Goal: Transaction & Acquisition: Purchase product/service

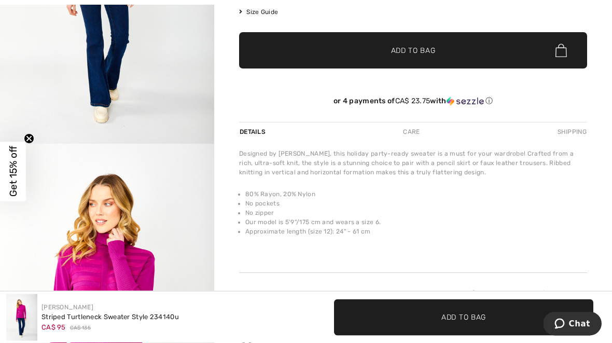
scroll to position [264, 0]
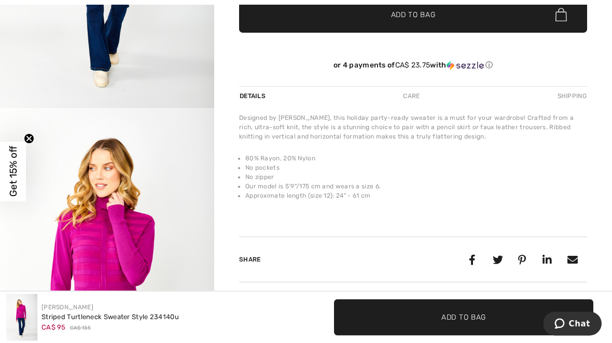
click at [94, 289] on img "2 / 4" at bounding box center [107, 268] width 214 height 321
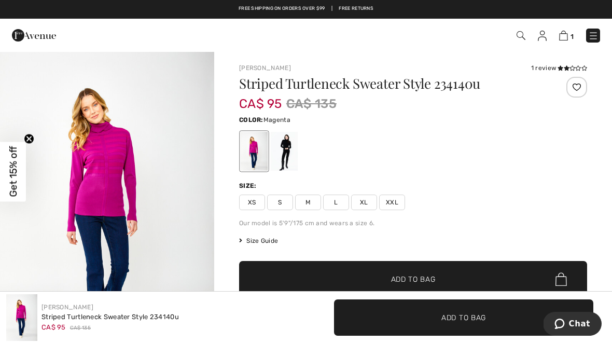
click at [533, 124] on div "Color: Magenta" at bounding box center [413, 119] width 348 height 12
click at [596, 40] on img at bounding box center [593, 36] width 10 height 10
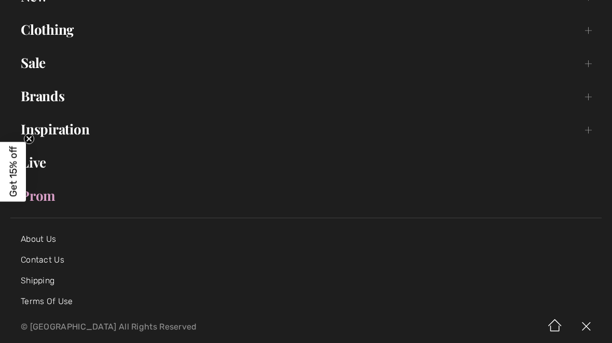
scroll to position [102, 0]
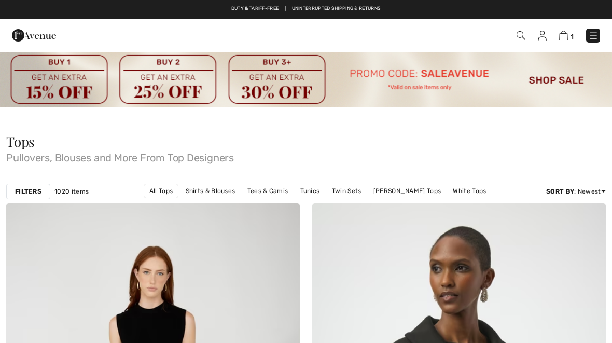
checkbox input "true"
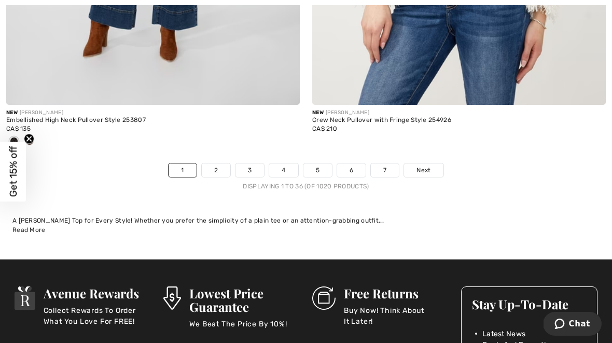
scroll to position [9435, 0]
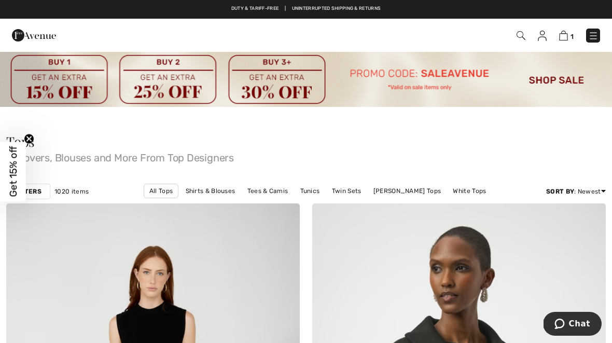
click at [523, 37] on img at bounding box center [520, 35] width 9 height 9
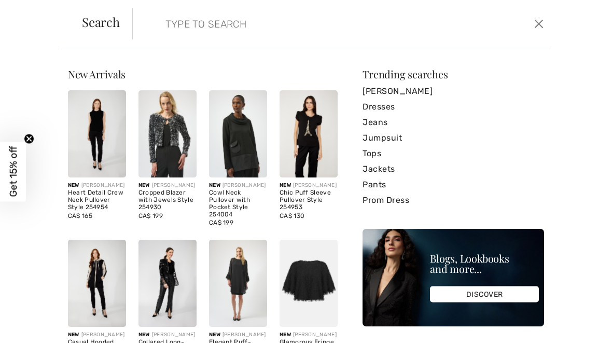
click at [165, 20] on input "search" at bounding box center [298, 23] width 280 height 31
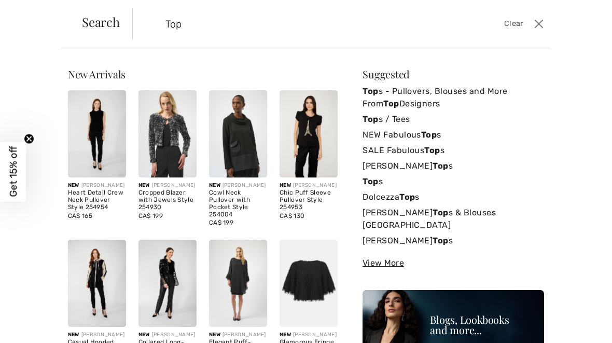
type input "Tops"
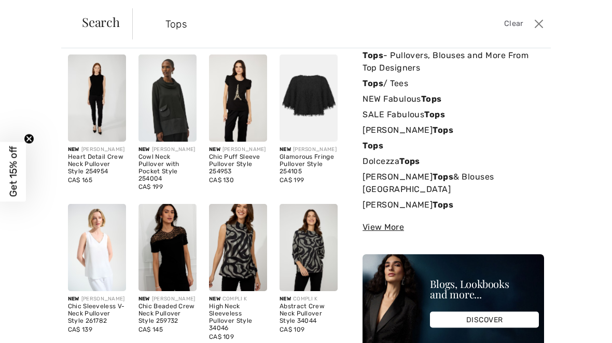
scroll to position [36, 0]
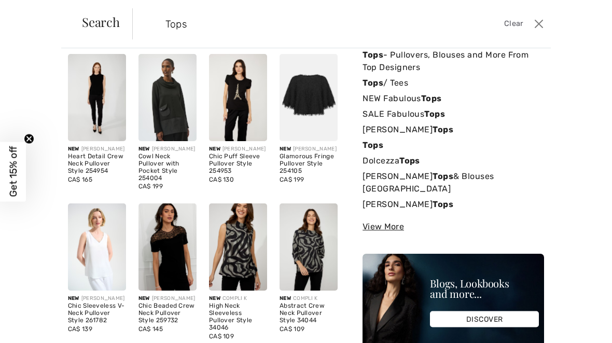
click at [428, 98] on strong "Tops" at bounding box center [431, 98] width 21 height 10
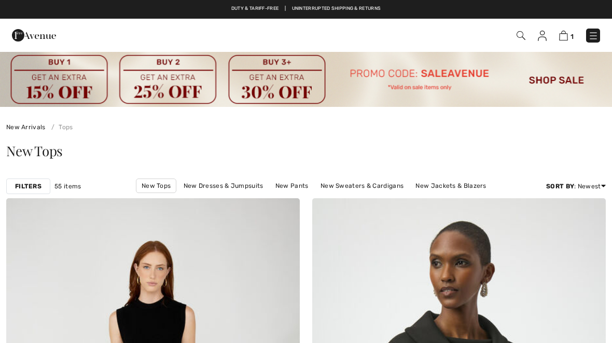
checkbox input "true"
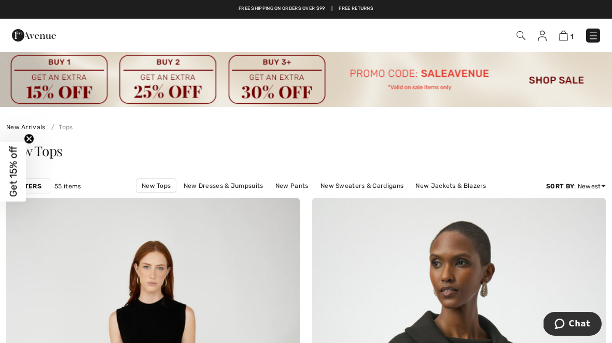
click at [521, 37] on img at bounding box center [520, 35] width 9 height 9
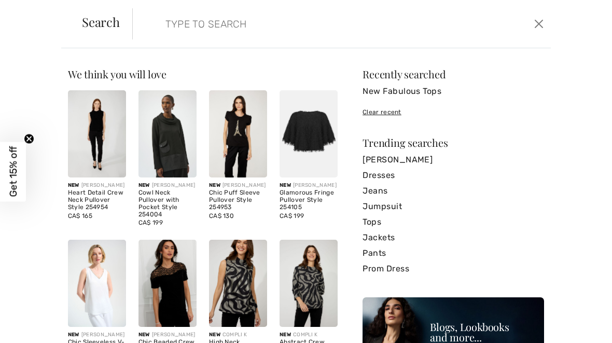
click at [170, 27] on input "search" at bounding box center [298, 23] width 280 height 31
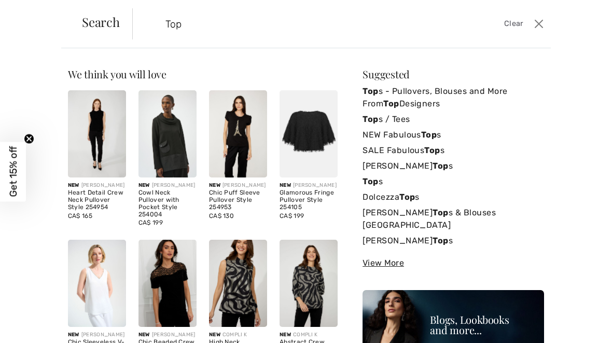
type input "Tops"
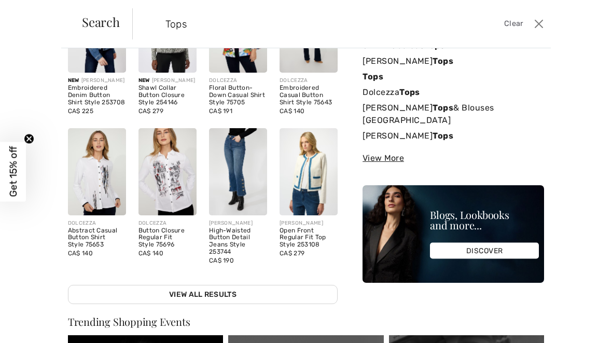
scroll to position [106, 0]
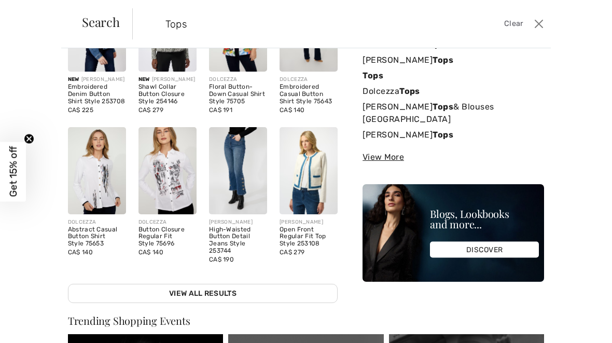
click at [432, 109] on strong "Tops" at bounding box center [442, 107] width 21 height 10
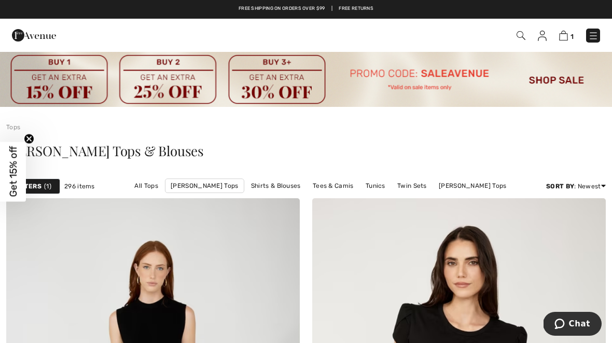
click at [526, 32] on span "1" at bounding box center [431, 36] width 336 height 14
click at [517, 38] on img at bounding box center [520, 35] width 9 height 9
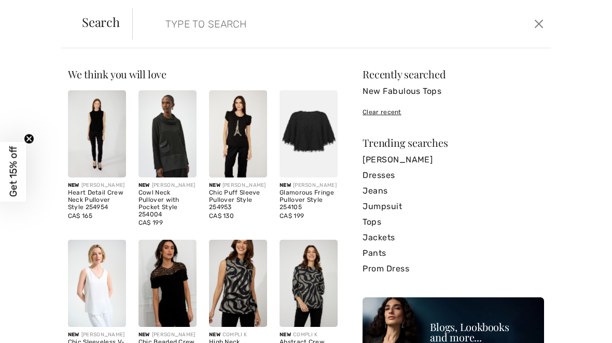
click at [173, 27] on input "search" at bounding box center [298, 23] width 280 height 31
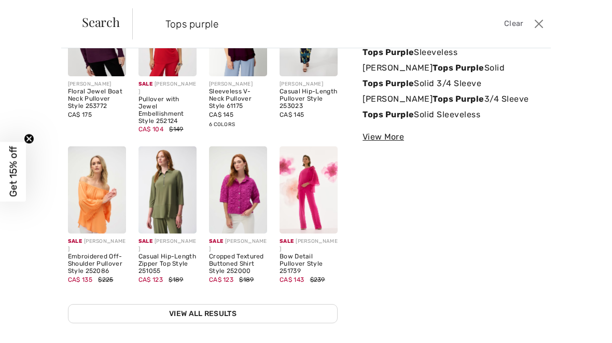
scroll to position [99, 0]
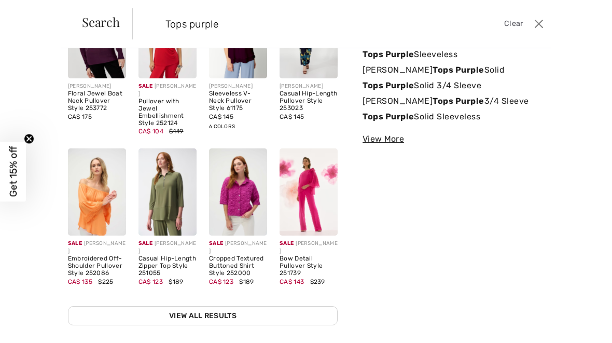
type input "Tops purple"
click at [210, 309] on link "View All Results" at bounding box center [203, 315] width 270 height 19
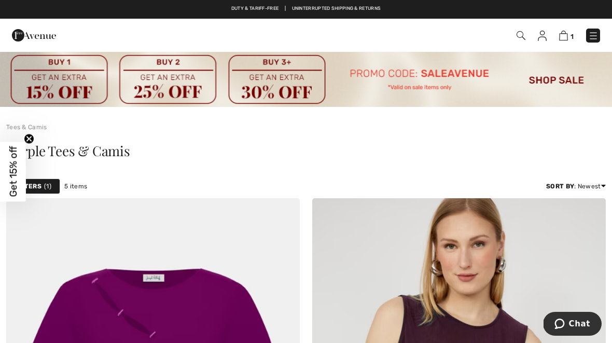
click at [524, 36] on img at bounding box center [520, 35] width 9 height 9
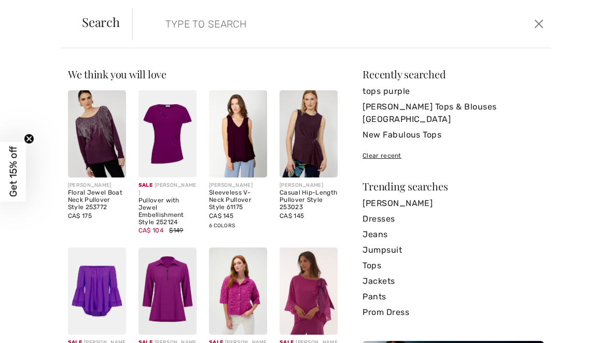
click at [166, 32] on input "search" at bounding box center [298, 23] width 280 height 31
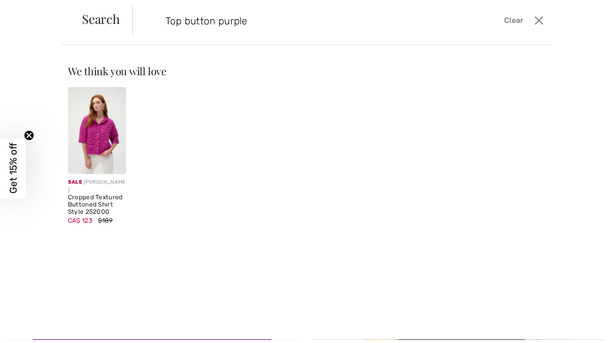
type input "Top button purple"
click at [101, 133] on img at bounding box center [97, 133] width 58 height 87
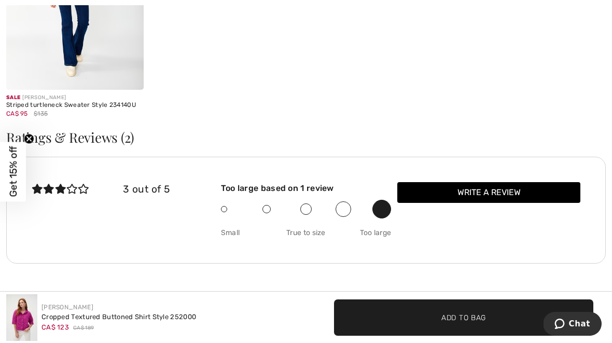
scroll to position [1298, 0]
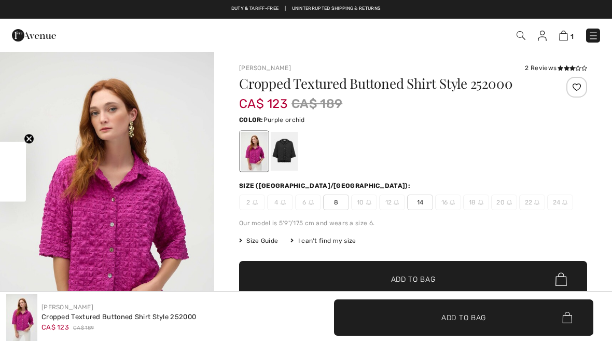
checkbox input "true"
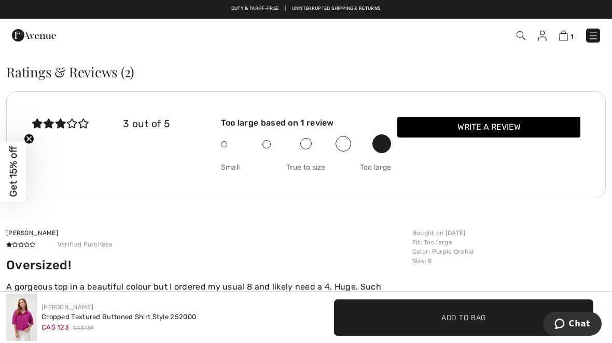
click at [524, 34] on img at bounding box center [520, 35] width 9 height 9
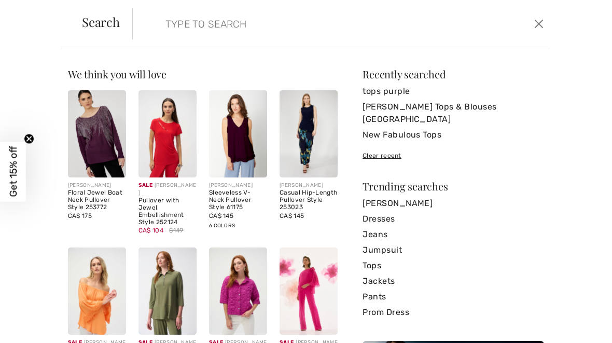
click at [163, 20] on input "search" at bounding box center [298, 23] width 280 height 31
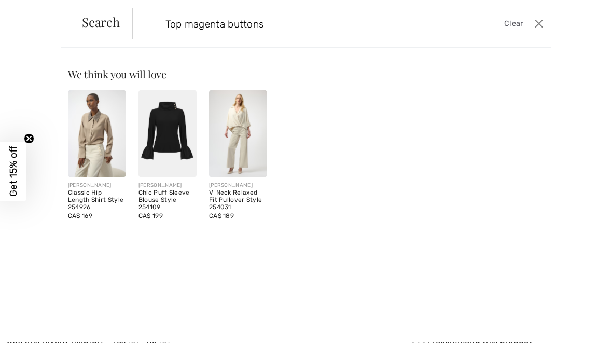
type input "Top magenta buttons"
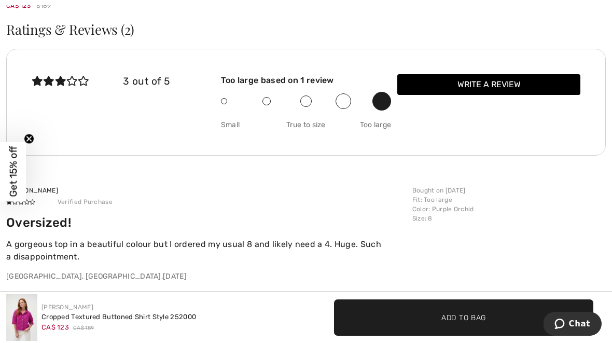
scroll to position [1397, 0]
click at [25, 341] on img at bounding box center [21, 317] width 31 height 47
click at [34, 341] on img at bounding box center [21, 317] width 31 height 47
click at [27, 341] on img at bounding box center [21, 317] width 31 height 47
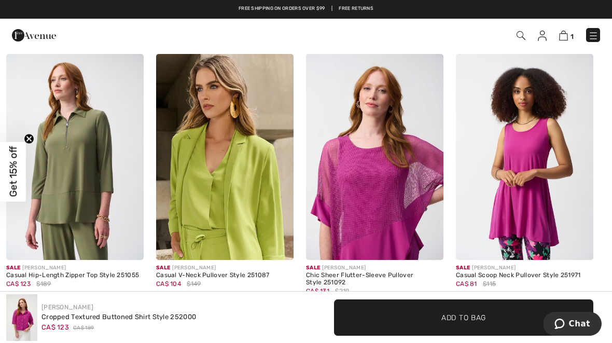
scroll to position [840, 0]
